Goal: Navigation & Orientation: Locate item on page

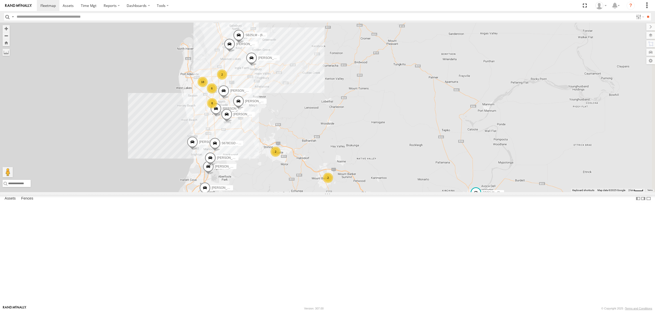
click at [0, 0] on div "S254CLT - [PERSON_NAME]" at bounding box center [0, 0] width 0 height 0
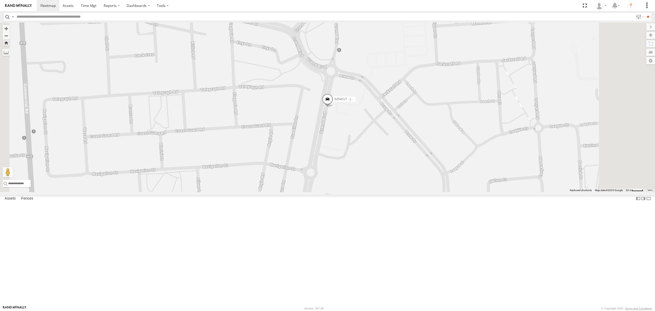
click at [0, 0] on div "SY71FR - (16P TRAILER) PM1" at bounding box center [0, 0] width 0 height 0
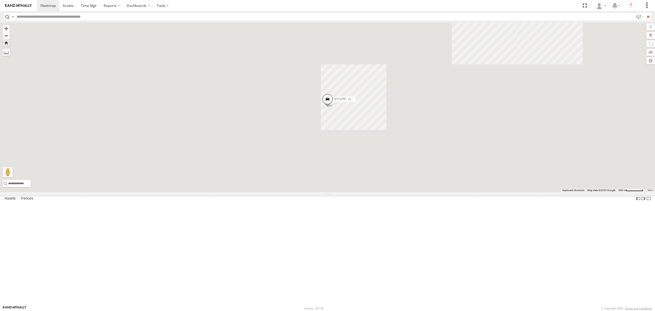
click at [0, 0] on div "SB25LM - (6P HINO) R6" at bounding box center [0, 0] width 0 height 0
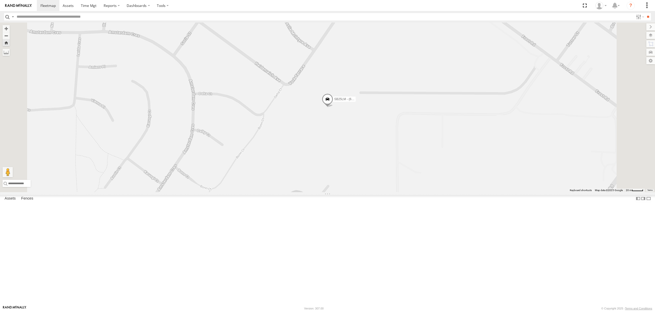
click at [0, 0] on div "S678CGD - Fridge It Sprinter All Assets" at bounding box center [0, 0] width 0 height 0
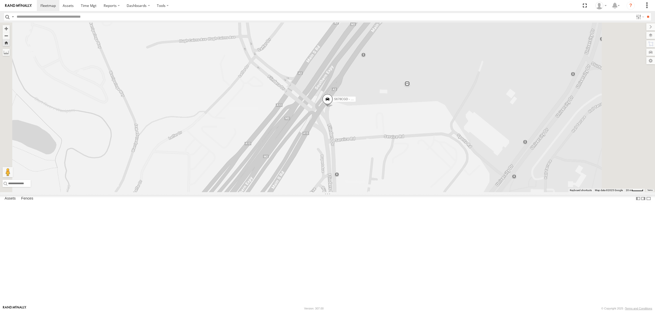
click at [0, 0] on div "17.4" at bounding box center [0, 0] width 0 height 0
click at [0, 0] on div "S678CGD - Fridge It Sprinter All Assets [GEOGRAPHIC_DATA] -35.01434 138.5732 Vi…" at bounding box center [0, 0] width 0 height 0
click at [0, 0] on div "S348CAH - [PERSON_NAME] All Assets [GEOGRAPHIC_DATA][PERSON_NAME] -34.90843 138…" at bounding box center [0, 0] width 0 height 0
click at [0, 0] on div "SB25LM - (6P HINO) R6 All Assets [GEOGRAPHIC_DATA] -34.7766 138.63728 Video 15.…" at bounding box center [0, 0] width 0 height 0
click at [0, 0] on div "SY71FR - (16P TRAILER) PM1 All Assets Depot Fridge it Logistics -34.86168 138.5…" at bounding box center [0, 0] width 0 height 0
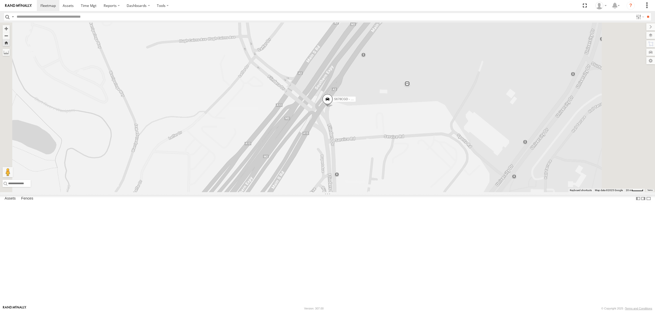
click at [0, 0] on div "S254CLT - [PERSON_NAME] All Assets [GEOGRAPHIC_DATA][PERSON_NAME] -35.17362 138…" at bounding box center [0, 0] width 0 height 0
click at [0, 0] on div "S254CLT - [PERSON_NAME]" at bounding box center [0, 0] width 0 height 0
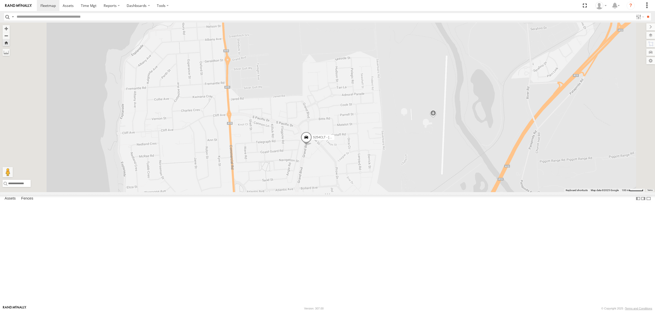
click at [0, 0] on div "S678CGD - Fridge It Sprinter All Assets [GEOGRAPHIC_DATA] -35.01434 138.5732 Vi…" at bounding box center [0, 0] width 0 height 0
click at [0, 0] on div "S264CKI - Fridge It Crafter" at bounding box center [0, 0] width 0 height 0
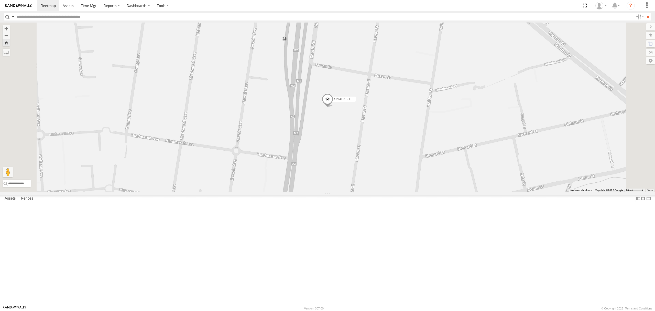
click at [0, 0] on div "All Assets" at bounding box center [0, 0] width 0 height 0
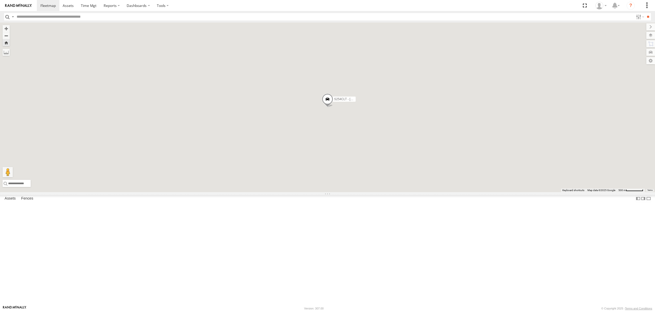
click at [0, 0] on div "15.1" at bounding box center [0, 0] width 0 height 0
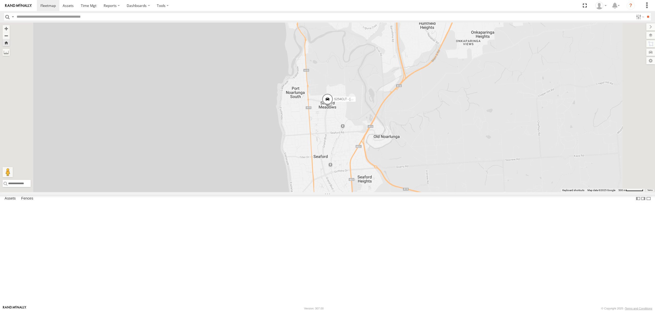
click at [0, 0] on div "S348CAH - [PERSON_NAME]" at bounding box center [0, 0] width 0 height 0
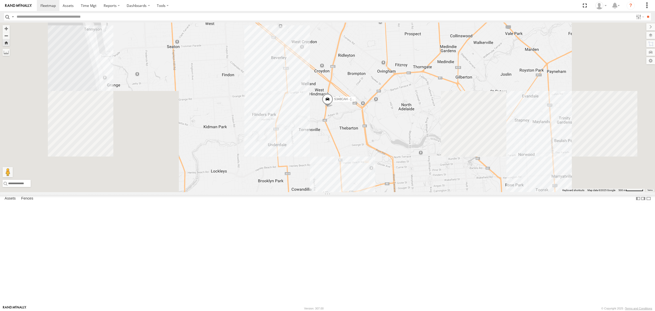
click at [0, 0] on div "S678CGD - Fridge It Sprinter All Assets" at bounding box center [0, 0] width 0 height 0
